Goal: Find specific page/section

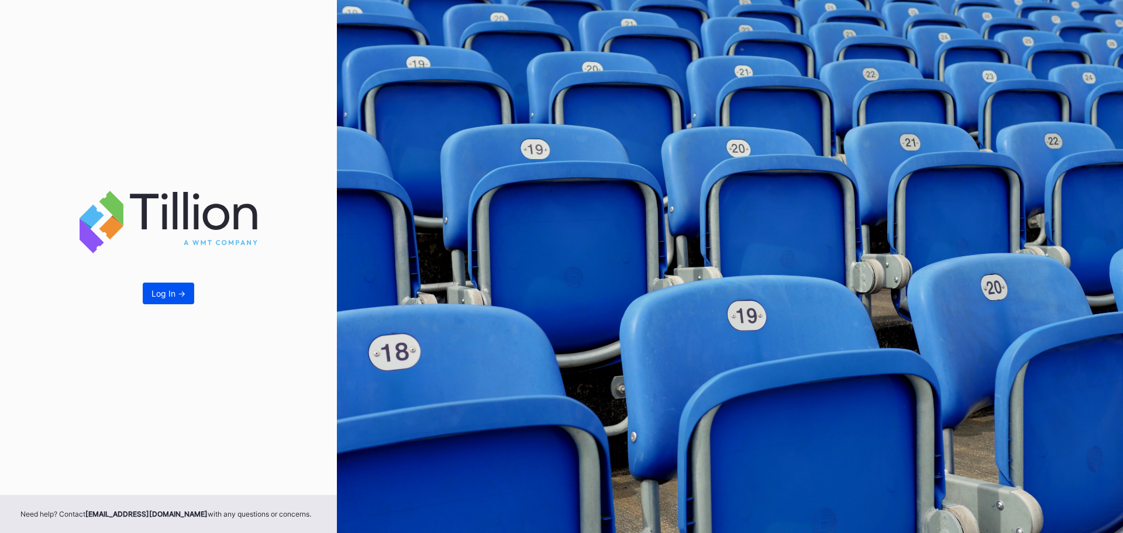
click at [167, 298] on div "Log In ->" at bounding box center [169, 293] width 34 height 10
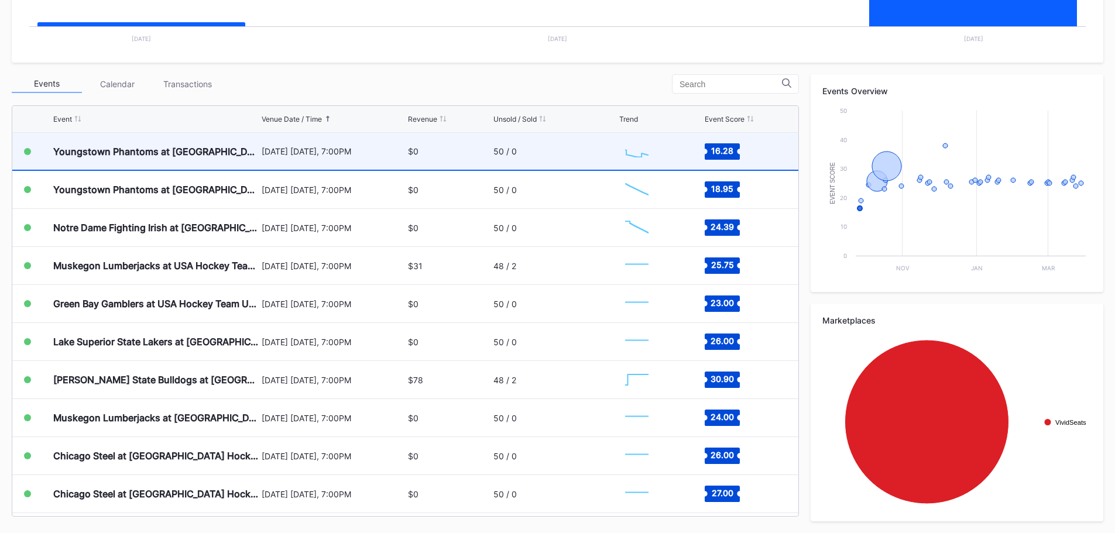
click at [305, 140] on div "[DATE] [DATE], 7:00PM" at bounding box center [334, 151] width 144 height 37
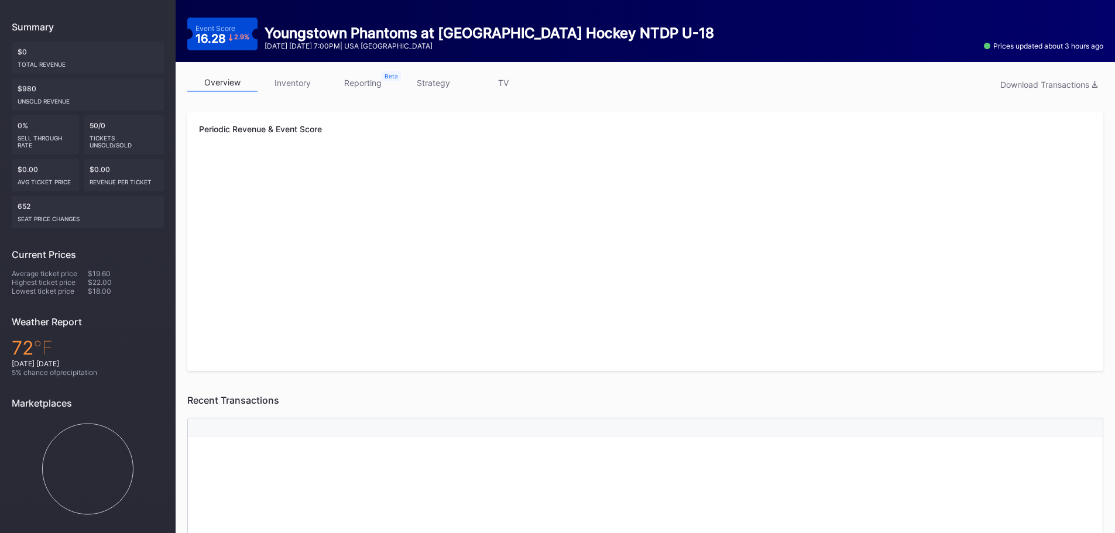
scroll to position [117, 0]
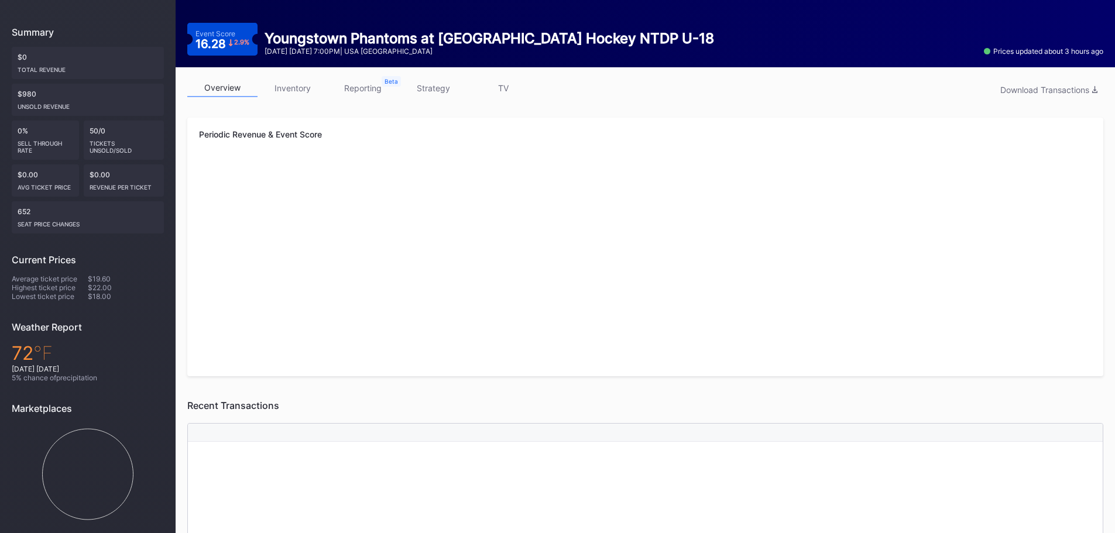
click at [310, 88] on link "inventory" at bounding box center [292, 88] width 70 height 18
